Goal: Information Seeking & Learning: Find specific fact

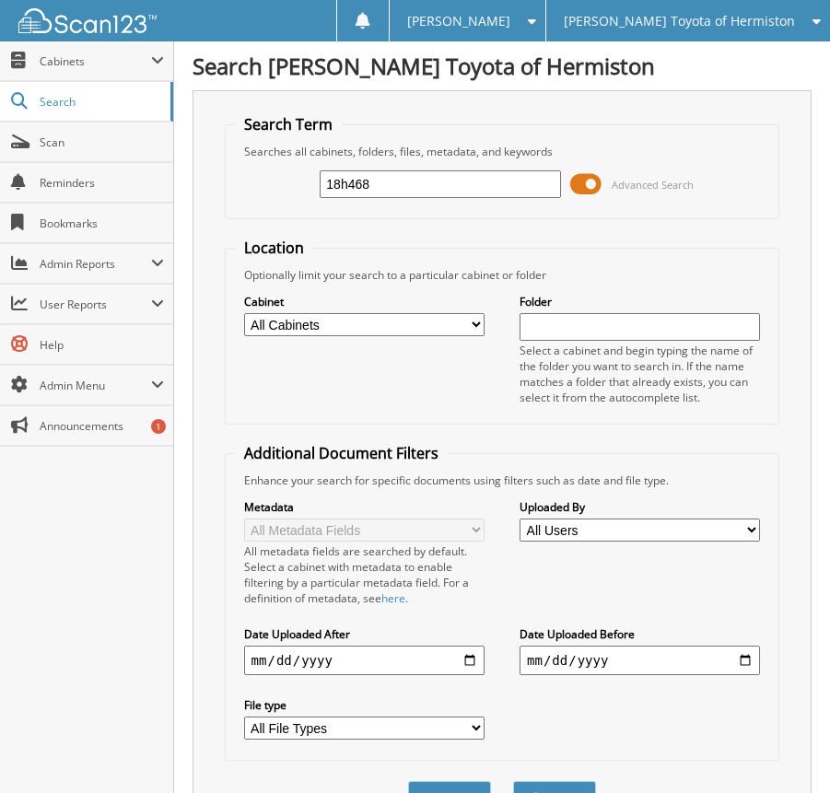
type input "18h468"
click at [513, 781] on button "Search" at bounding box center [554, 798] width 83 height 34
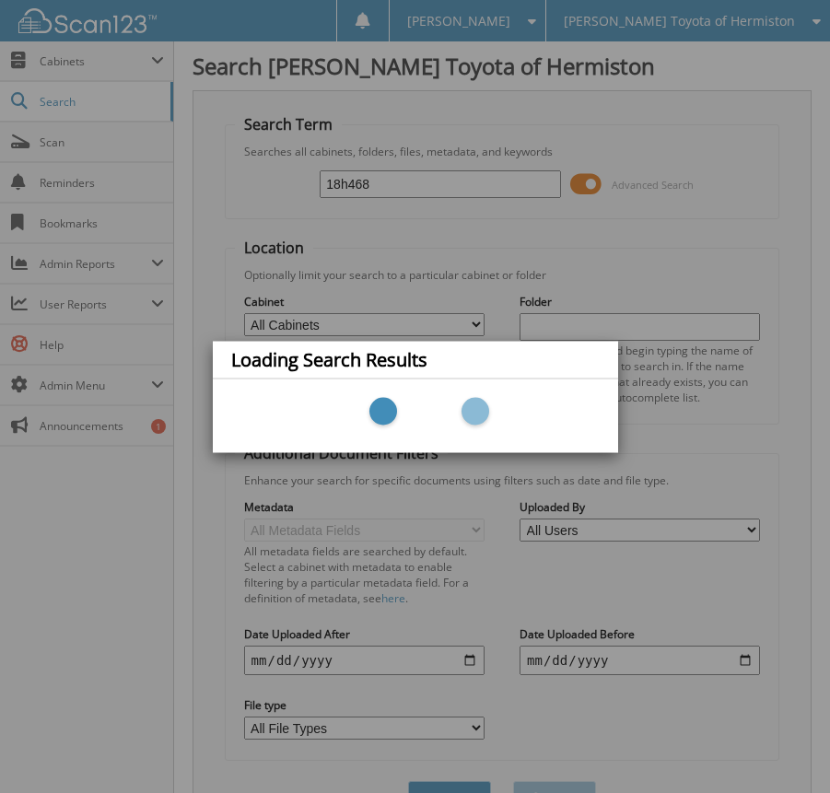
scroll to position [61, 0]
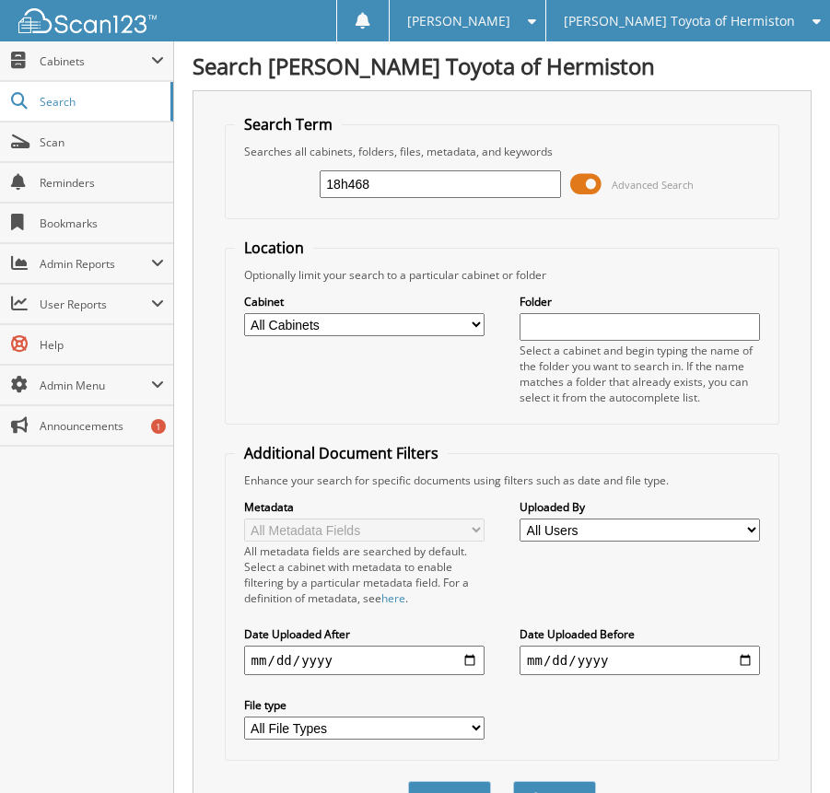
drag, startPoint x: 393, startPoint y: 184, endPoint x: 301, endPoint y: 208, distance: 95.2
click at [301, 208] on div "18h468 Advanced Search" at bounding box center [502, 184] width 535 height 50
type input "19uh096"
click at [513, 781] on button "Search" at bounding box center [554, 798] width 83 height 34
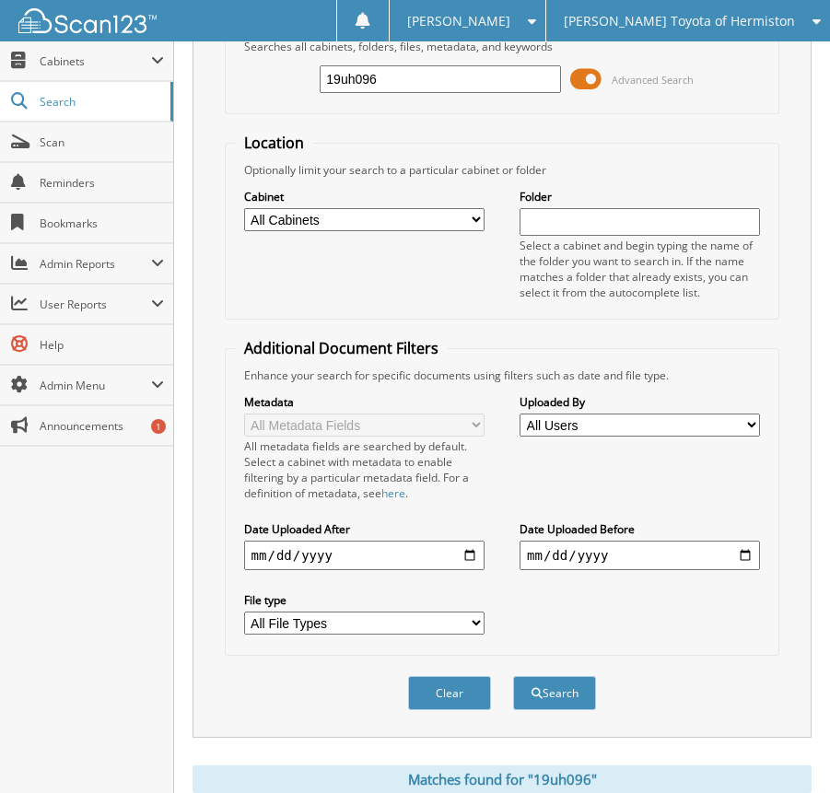
scroll to position [299, 0]
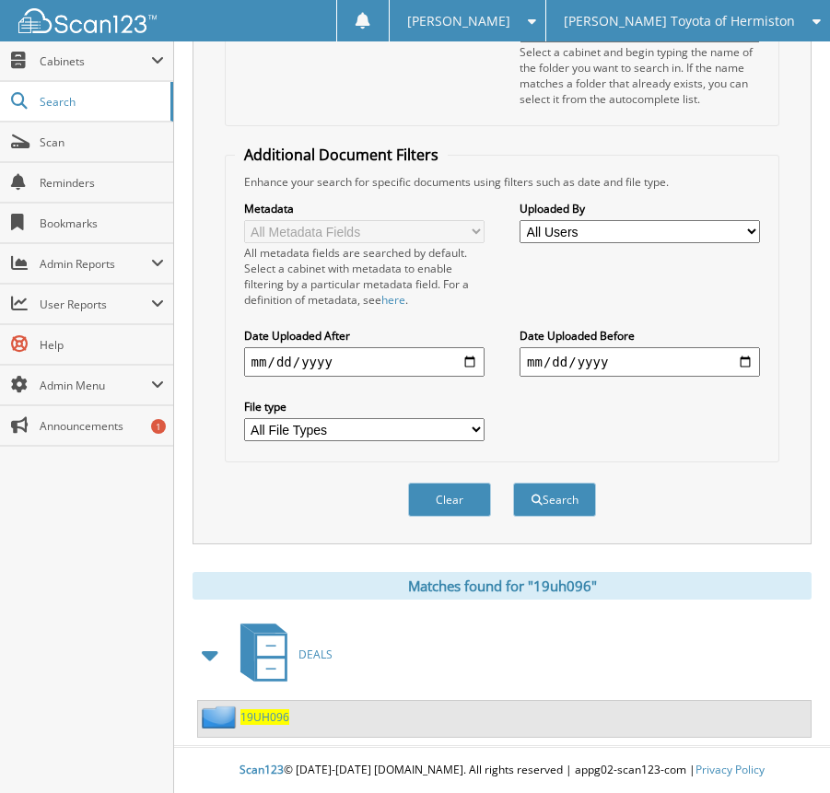
click at [312, 657] on span "DEALS" at bounding box center [315, 655] width 34 height 16
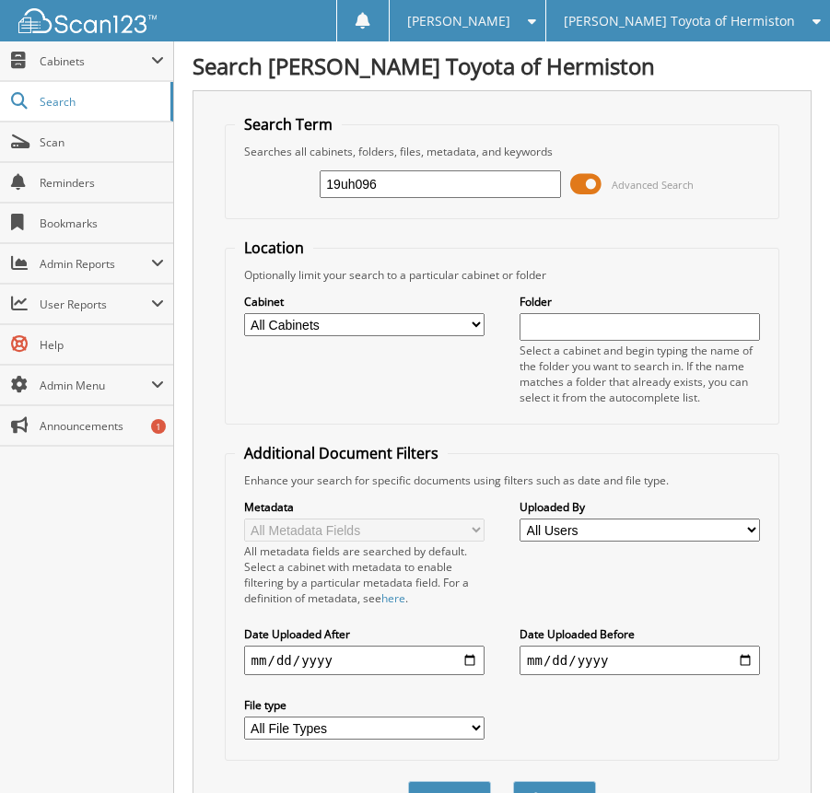
type input "19uh096"
click at [513, 781] on button "Search" at bounding box center [554, 798] width 83 height 34
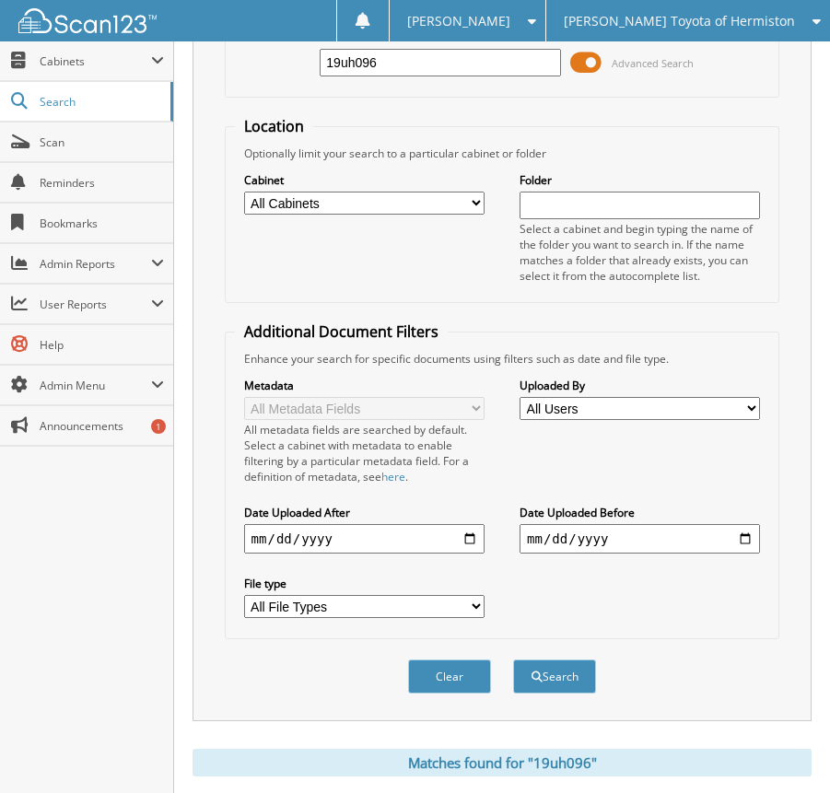
scroll to position [299, 0]
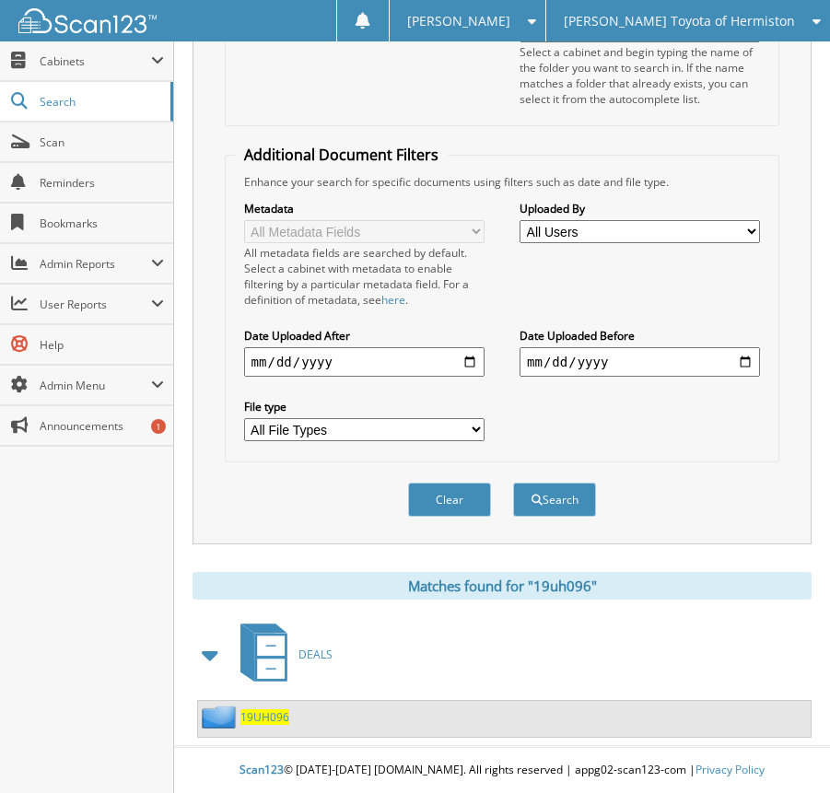
click at [312, 660] on span "DEALS" at bounding box center [315, 655] width 34 height 16
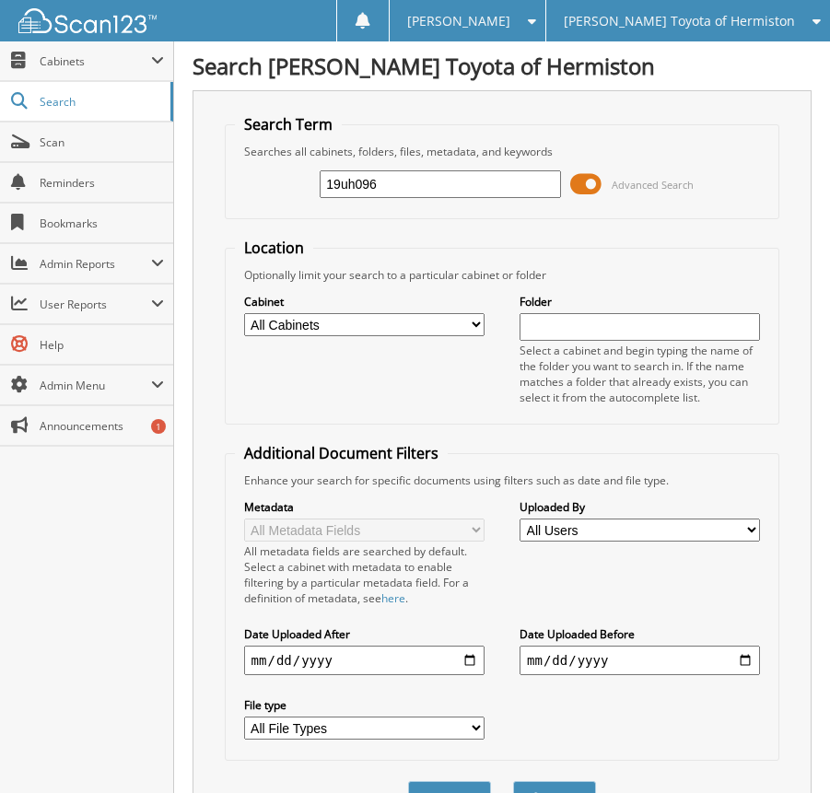
type input "19uh096"
click at [513, 781] on button "Search" at bounding box center [554, 798] width 83 height 34
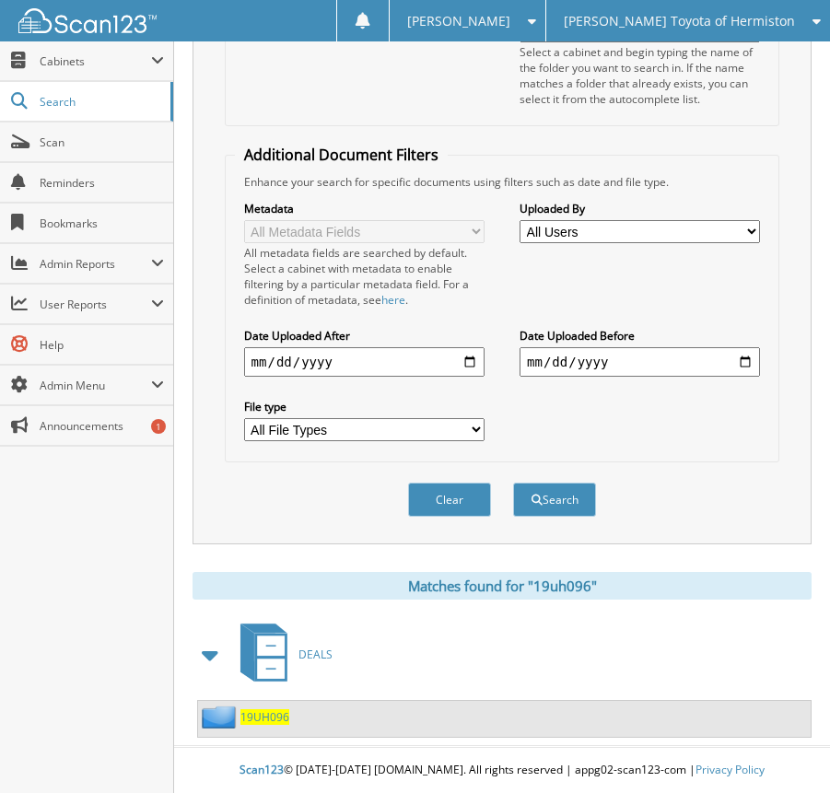
click at [264, 715] on span "19UH096" at bounding box center [264, 717] width 49 height 16
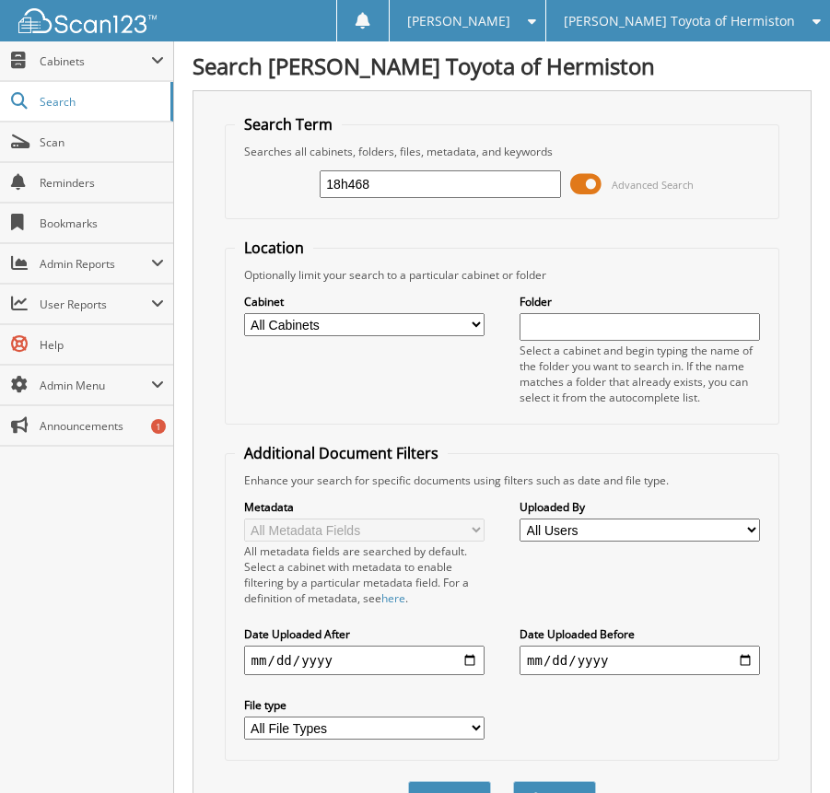
type input "18h468"
click at [513, 781] on button "Search" at bounding box center [554, 798] width 83 height 34
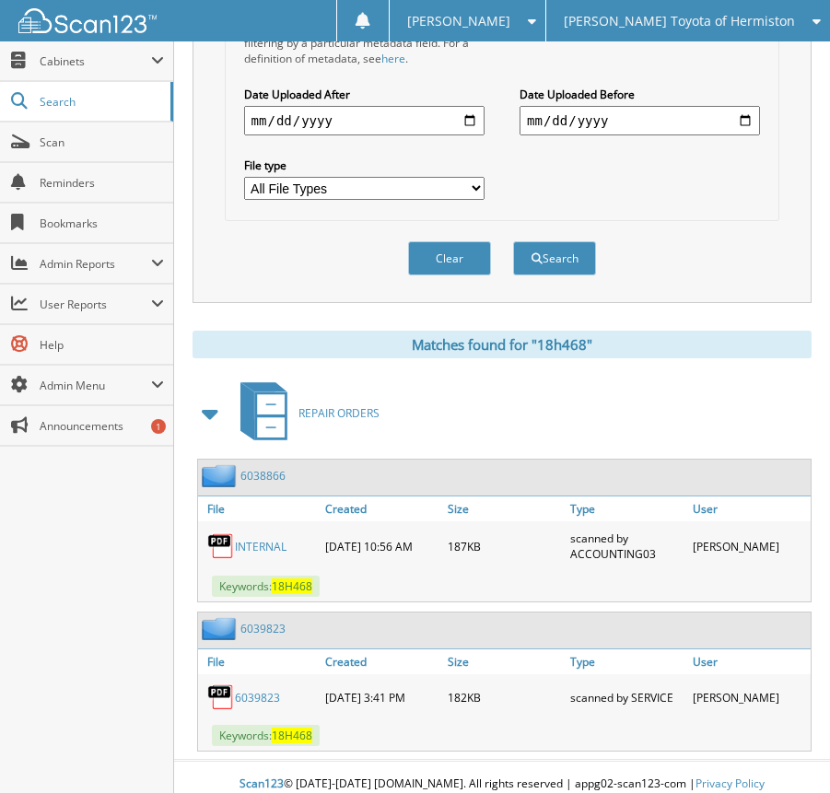
scroll to position [555, 0]
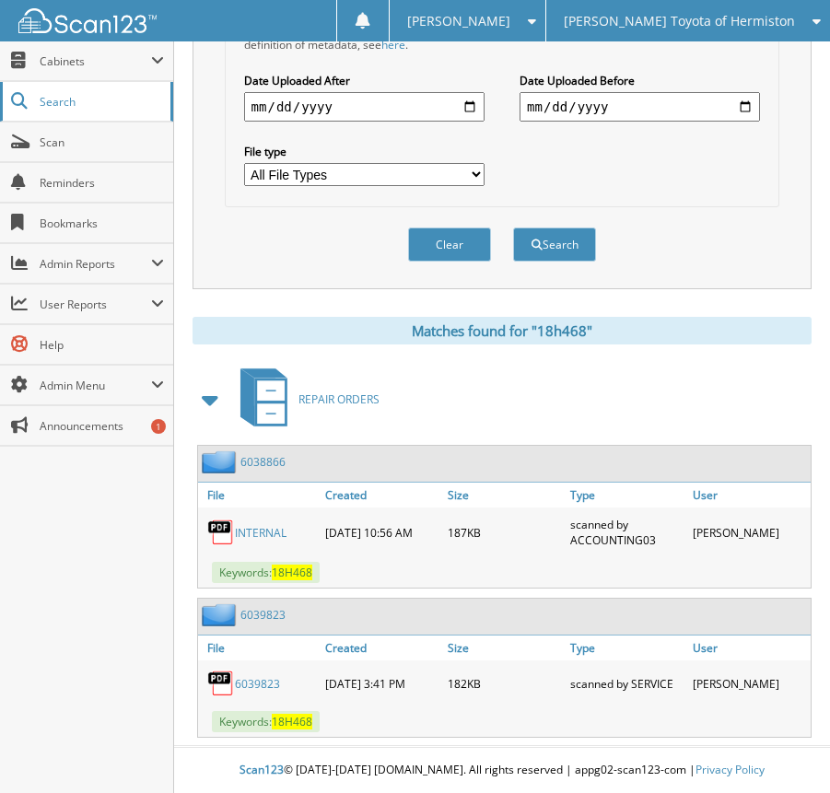
click at [55, 89] on link "Search" at bounding box center [86, 102] width 173 height 40
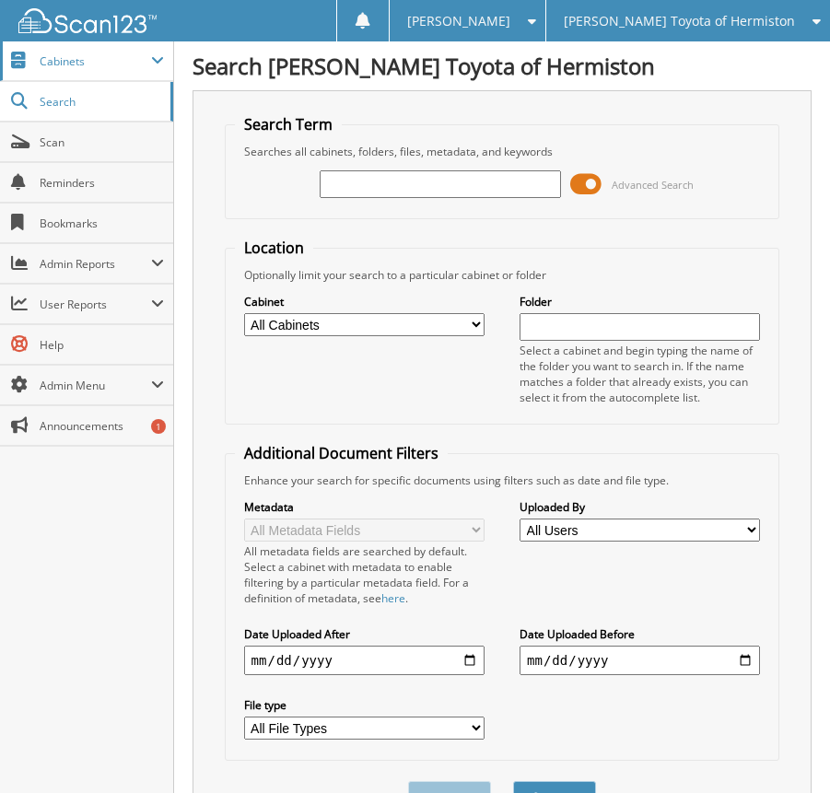
click at [73, 57] on span "Cabinets" at bounding box center [95, 61] width 111 height 16
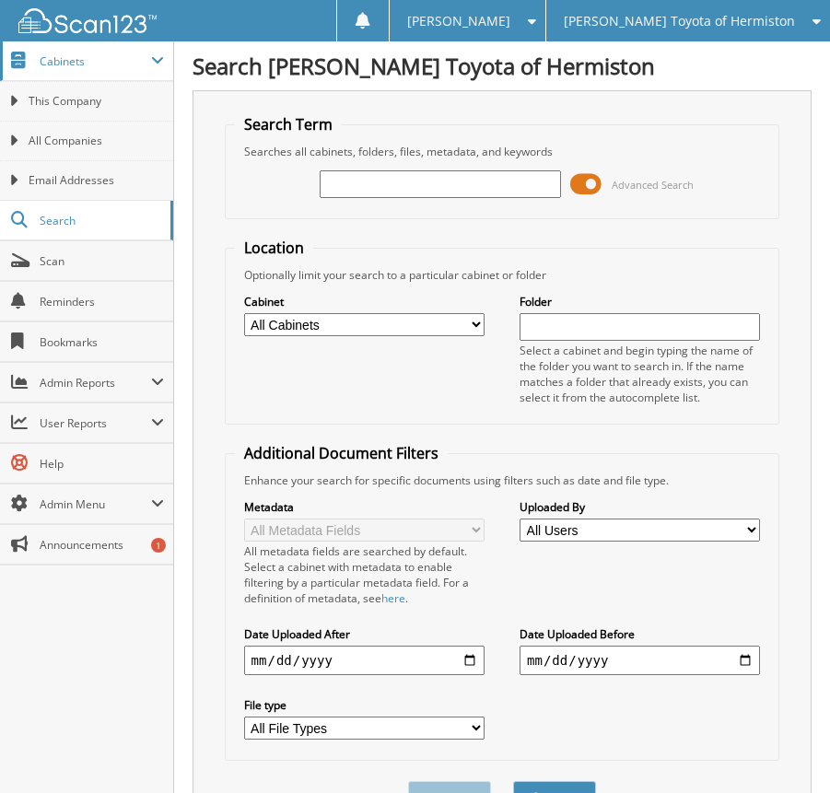
click at [74, 64] on span "Cabinets" at bounding box center [95, 61] width 111 height 16
